Goal: Task Accomplishment & Management: Manage account settings

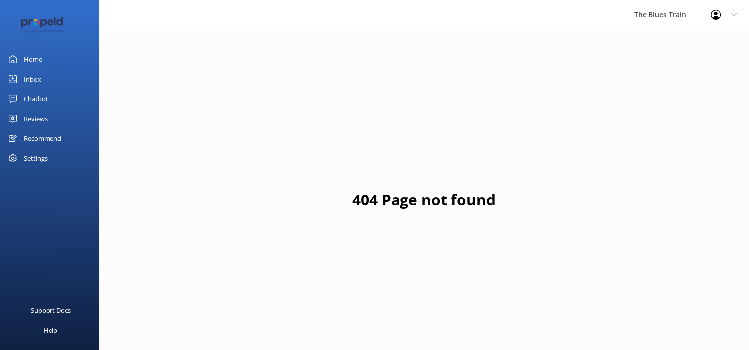
click at [37, 63] on div "Home" at bounding box center [33, 60] width 18 height 20
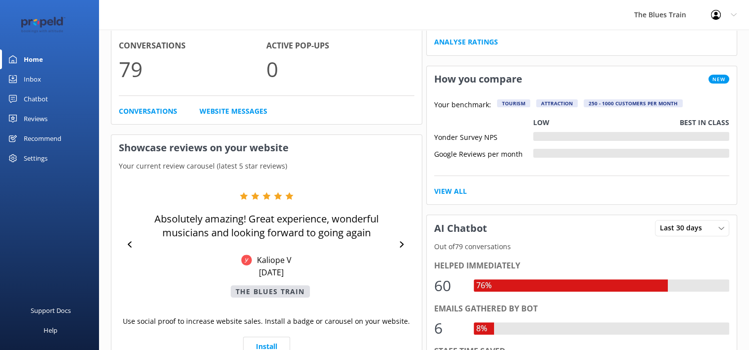
scroll to position [259, 0]
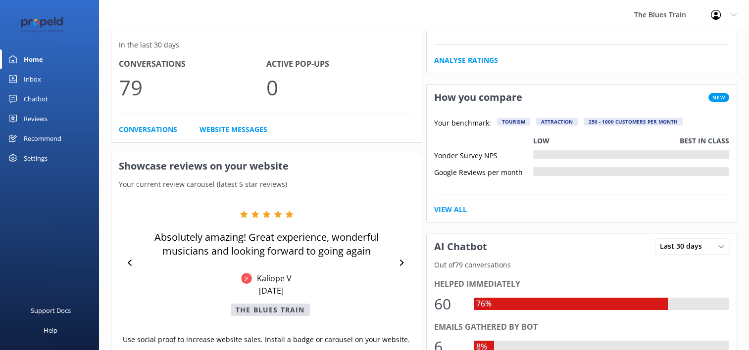
click at [36, 81] on div "Inbox" at bounding box center [32, 79] width 17 height 20
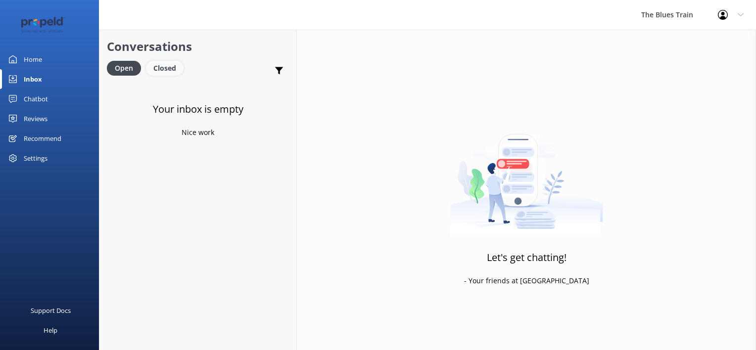
click at [168, 71] on div "Closed" at bounding box center [165, 68] width 38 height 15
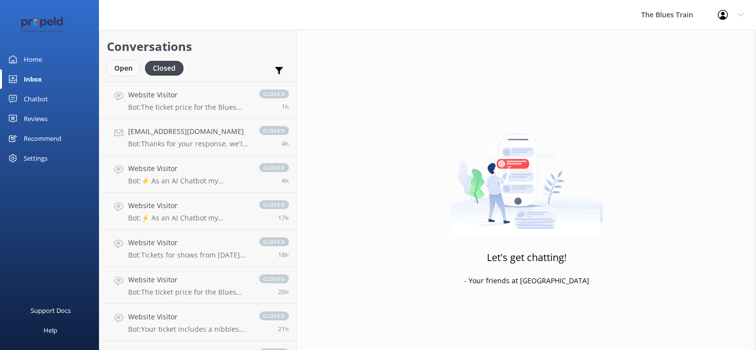
click at [120, 71] on div "Open" at bounding box center [123, 68] width 33 height 15
